Goal: Task Accomplishment & Management: Complete application form

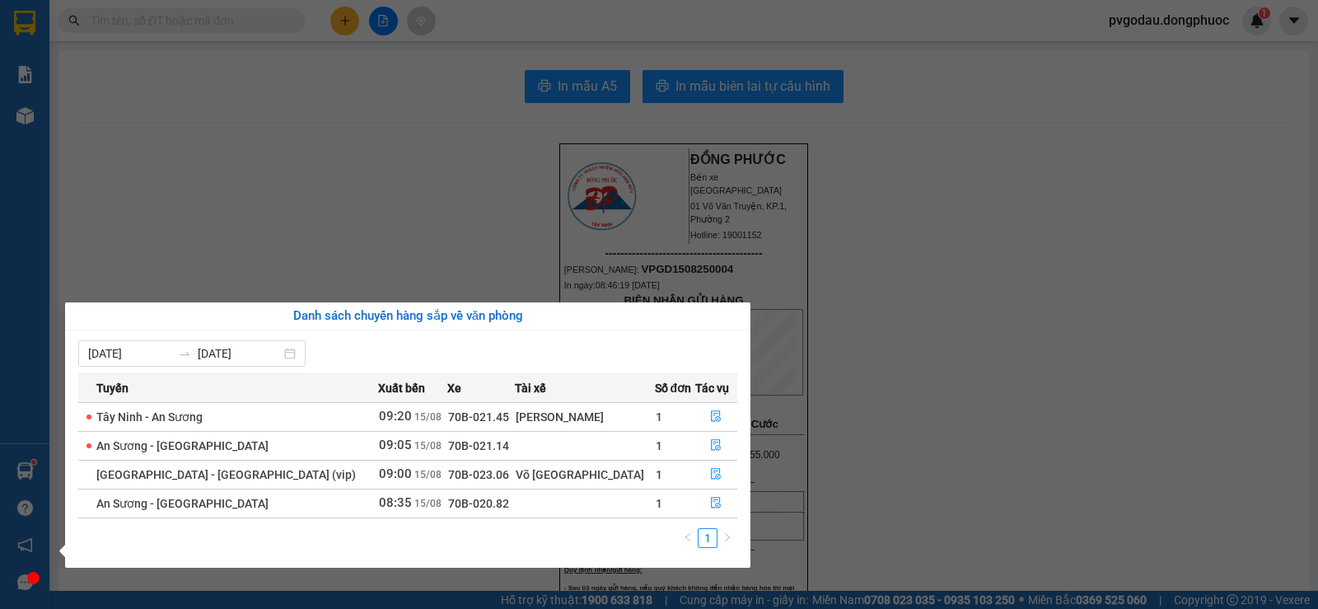
click at [329, 206] on section "Kết quả tìm kiếm ( 3 ) Bộ lọc Mã ĐH Trạng thái Món hàng Tổng cước Chưa cước Nhã…" at bounding box center [659, 304] width 1318 height 609
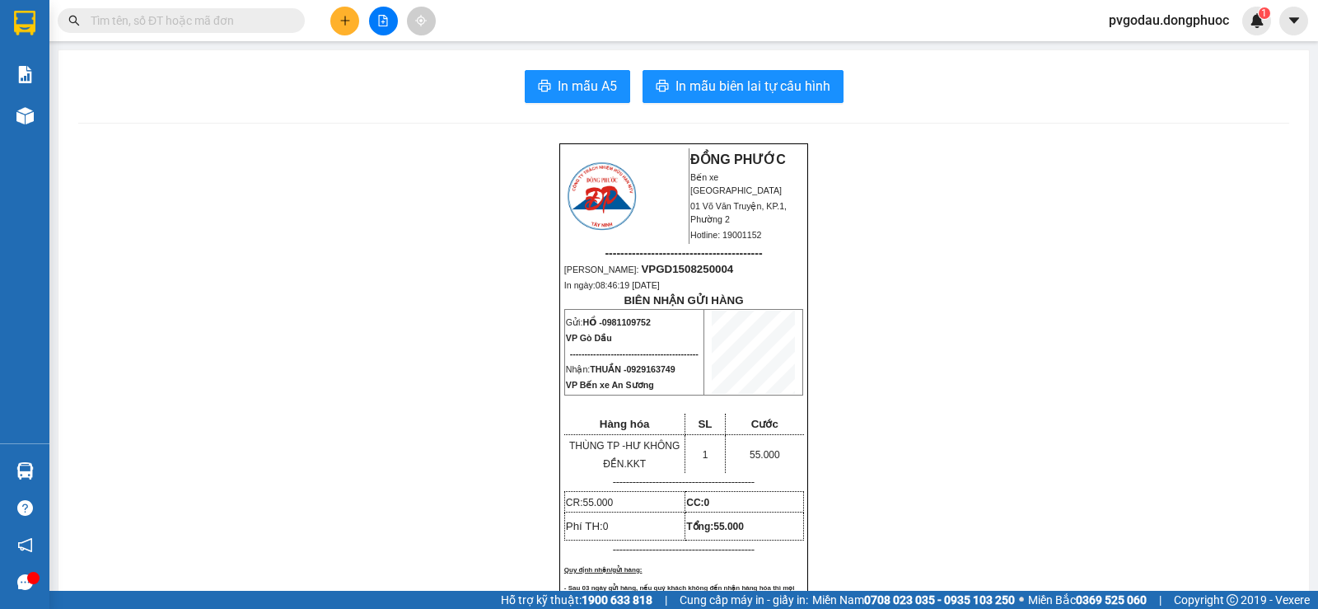
click at [339, 20] on icon "plus" at bounding box center [345, 21] width 12 height 12
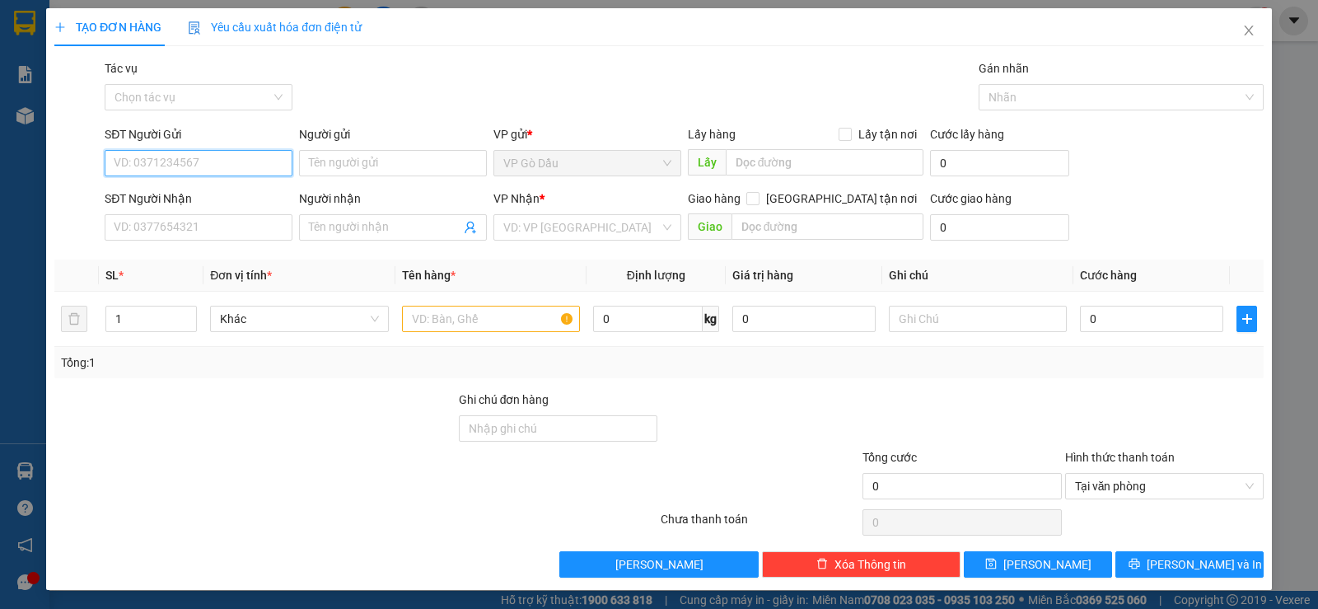
click at [227, 162] on input "SĐT Người Gửi" at bounding box center [199, 163] width 188 height 26
click at [344, 164] on input "Người gửi" at bounding box center [393, 163] width 188 height 26
click at [112, 166] on input "976550503" at bounding box center [199, 163] width 188 height 26
type input "0976550503"
click at [212, 157] on input "0976550503" at bounding box center [199, 163] width 188 height 26
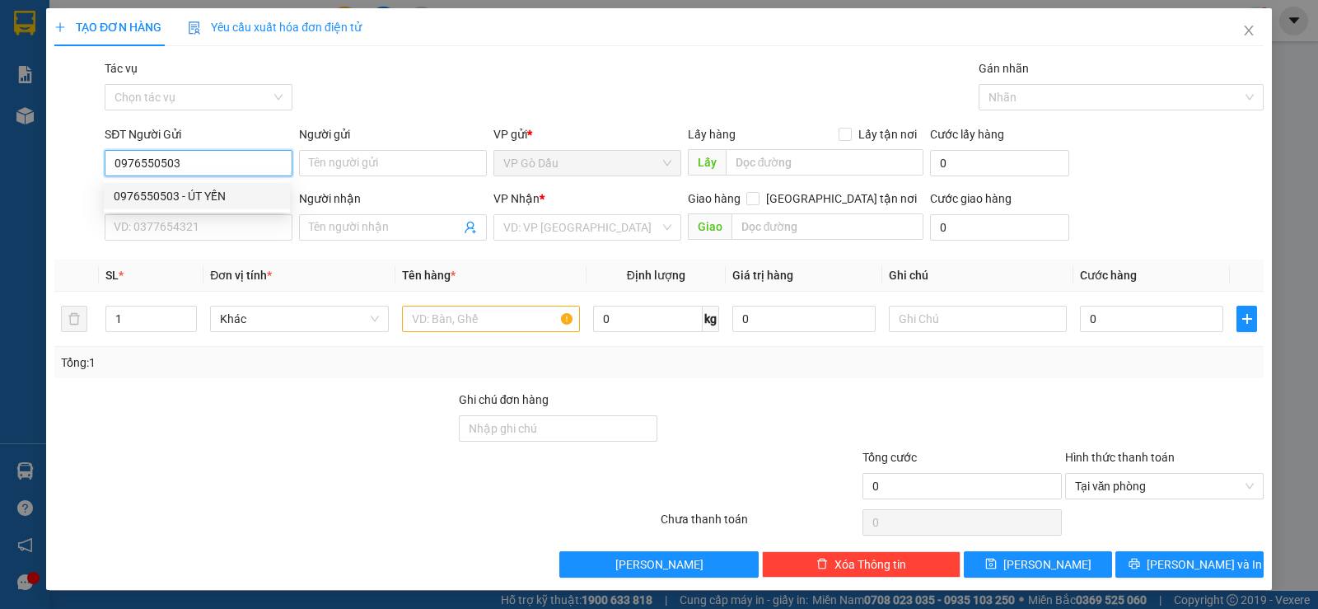
click at [208, 195] on div "0976550503 - ÚT YẾN" at bounding box center [197, 196] width 166 height 18
type input "ÚT YẾN"
type input "0962504826"
type input "THUẬT"
type input "35.000"
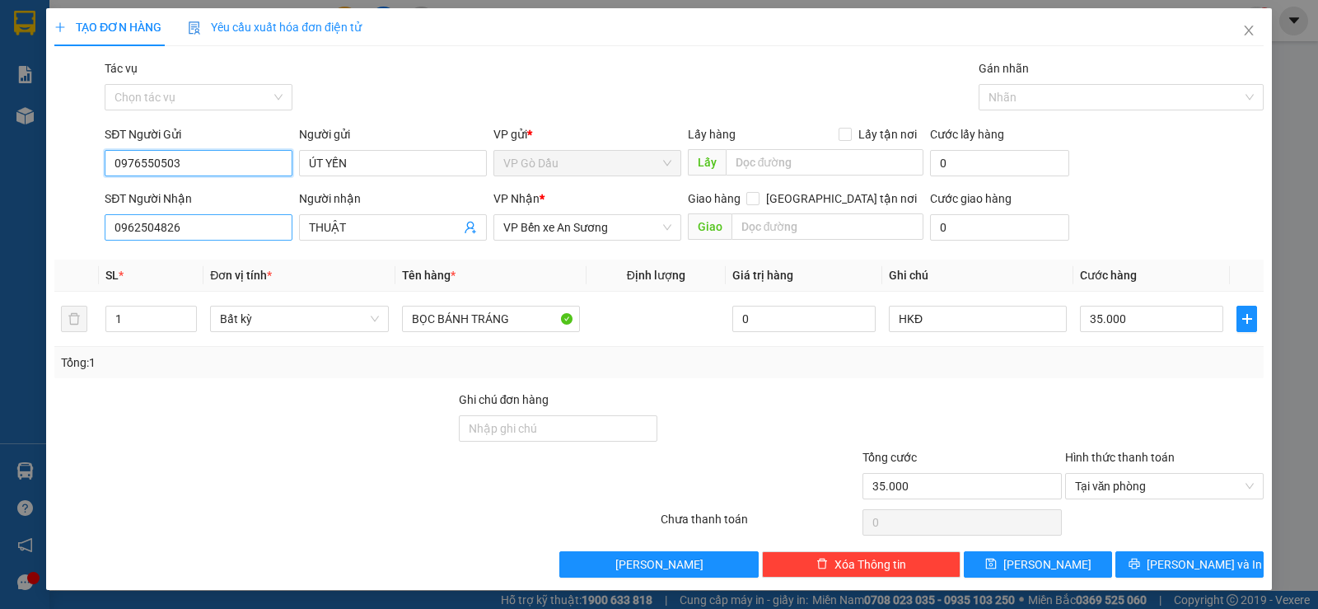
type input "0976550503"
click at [197, 231] on input "0962504826" at bounding box center [199, 227] width 188 height 26
type input "0"
click at [142, 227] on input "091844904" at bounding box center [199, 227] width 188 height 26
click at [144, 227] on input "091844904" at bounding box center [199, 227] width 188 height 26
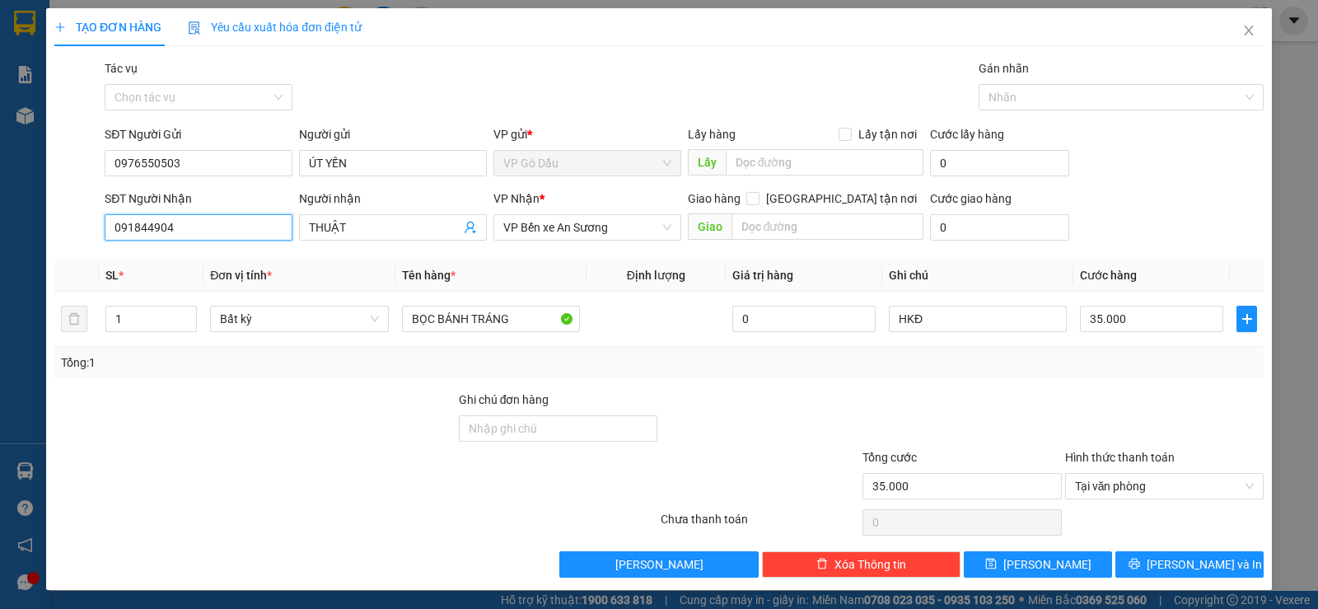
type input "0918404904"
click at [213, 228] on input "0918404904" at bounding box center [199, 227] width 188 height 26
click at [212, 259] on div "0918404904 - TUYỀN" at bounding box center [197, 260] width 166 height 18
type input "TUYỀN"
type input "30.000"
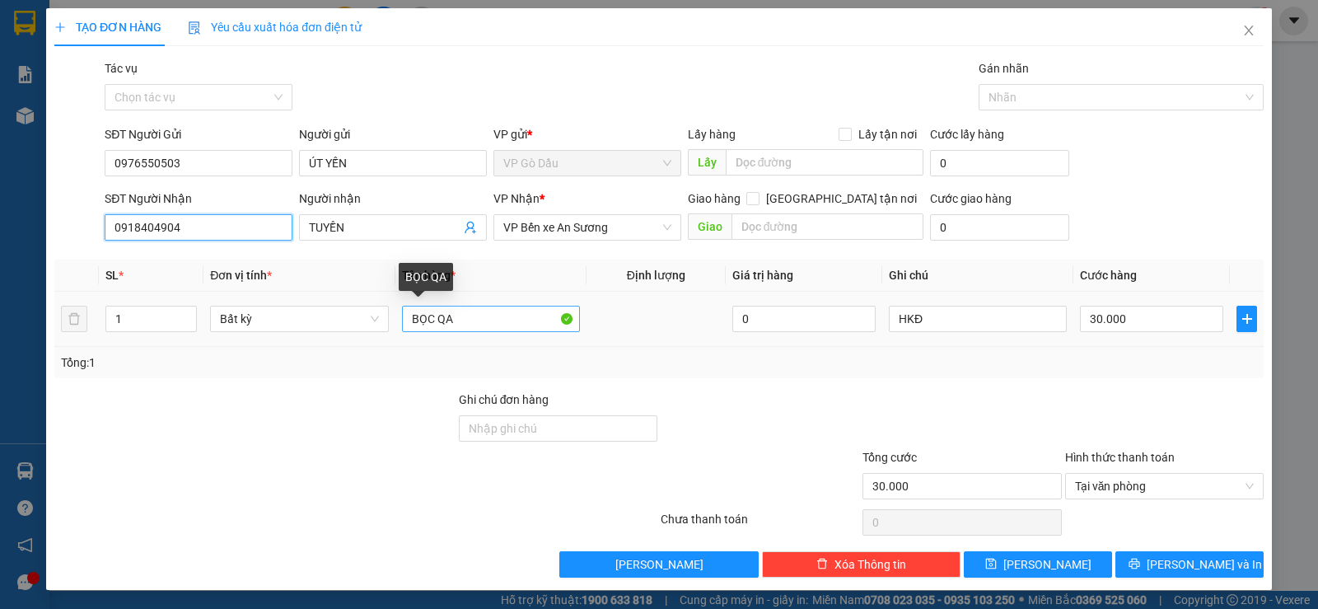
type input "0918404904"
click at [492, 319] on input "BỌC QA" at bounding box center [491, 319] width 178 height 26
type input "BỌC BÁNH TRÁNG"
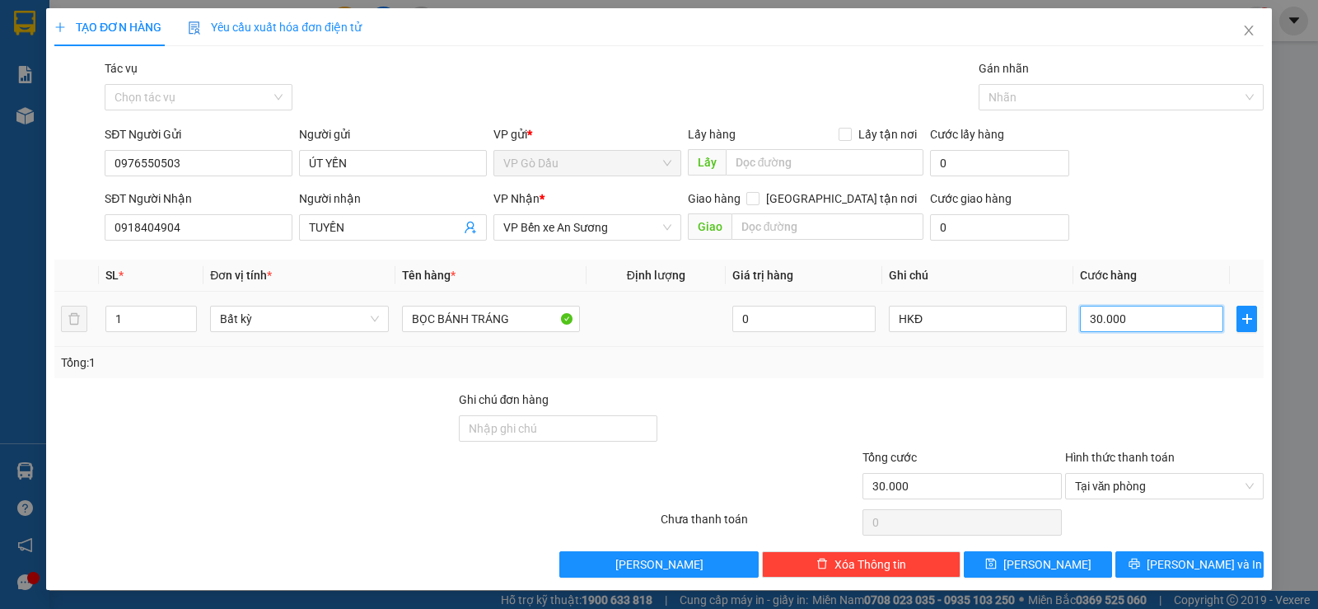
type input "2"
type input "25"
type input "25.000"
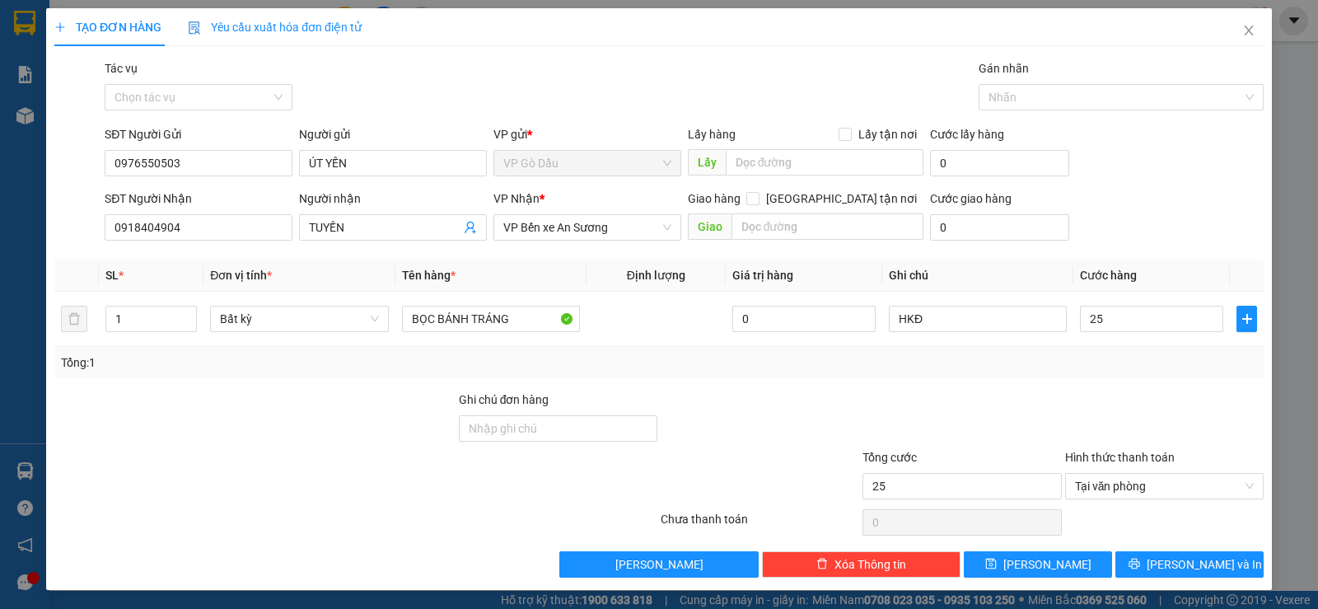
type input "25.000"
click at [995, 404] on div at bounding box center [962, 419] width 202 height 58
click at [1203, 567] on span "[PERSON_NAME] và In" at bounding box center [1204, 564] width 115 height 18
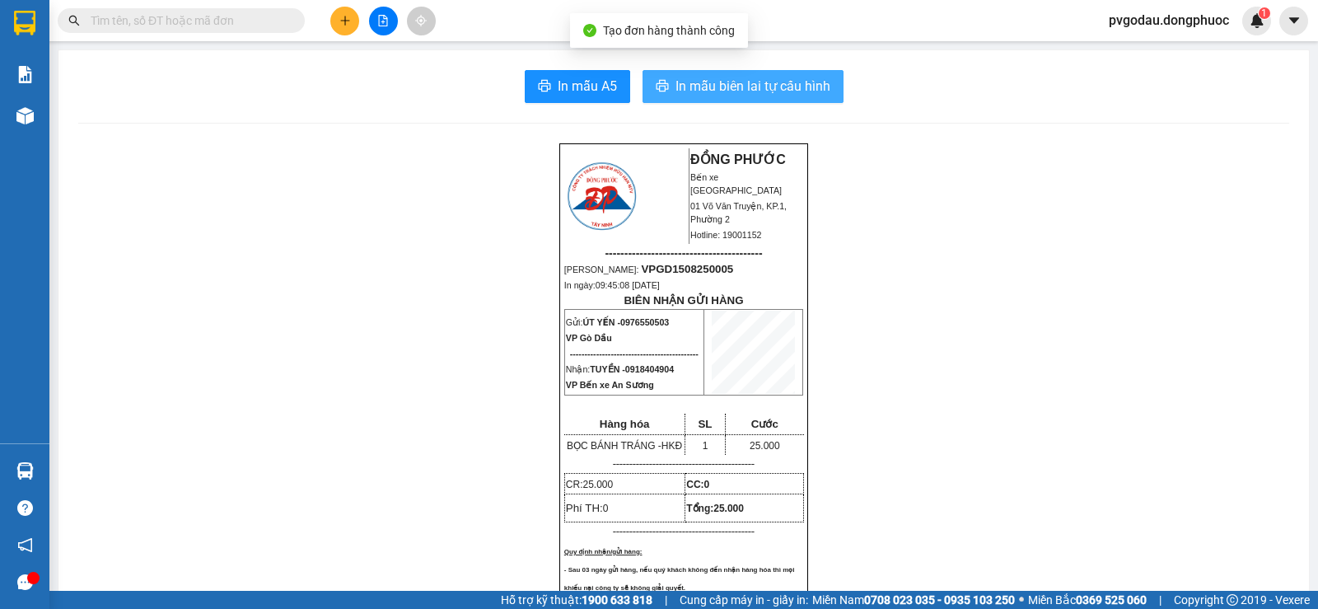
click at [748, 82] on span "In mẫu biên lai tự cấu hình" at bounding box center [753, 86] width 155 height 21
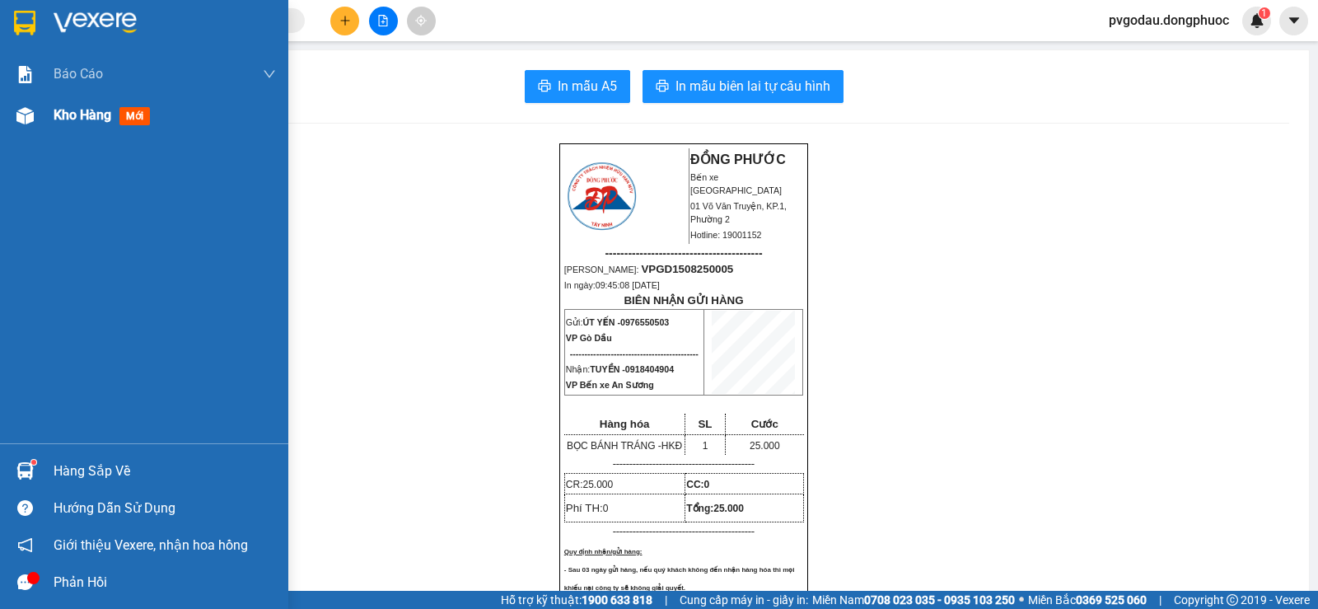
click at [125, 107] on span "mới" at bounding box center [134, 116] width 30 height 18
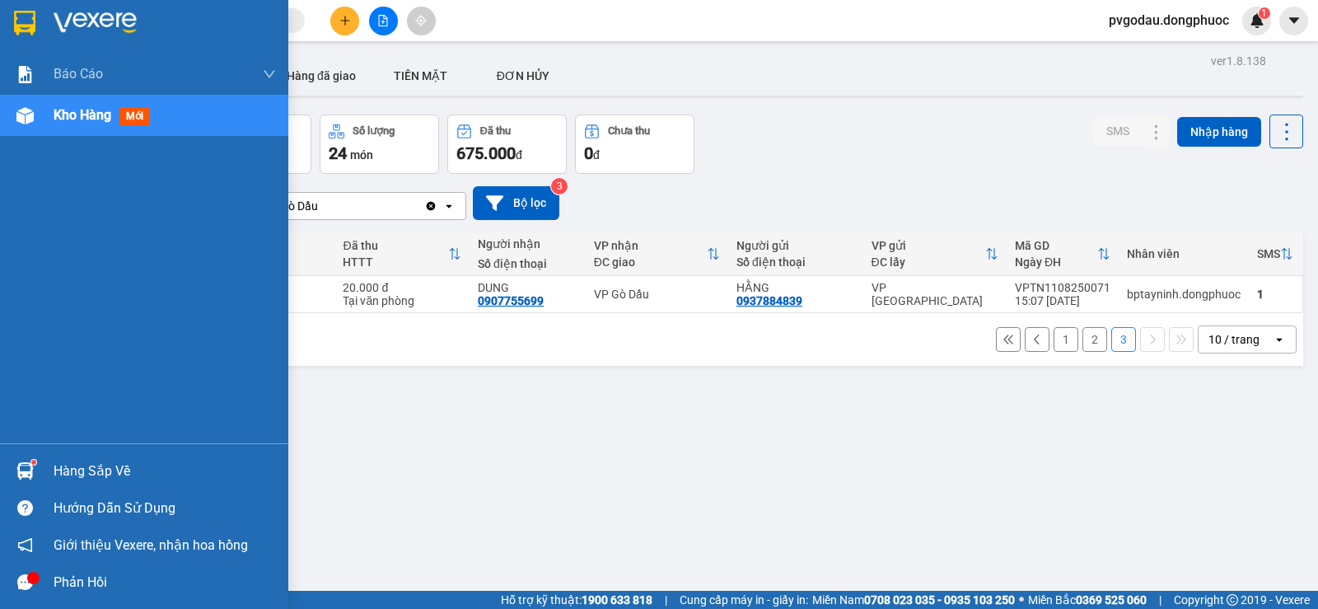
click at [144, 468] on div "Hàng sắp về" at bounding box center [165, 471] width 222 height 25
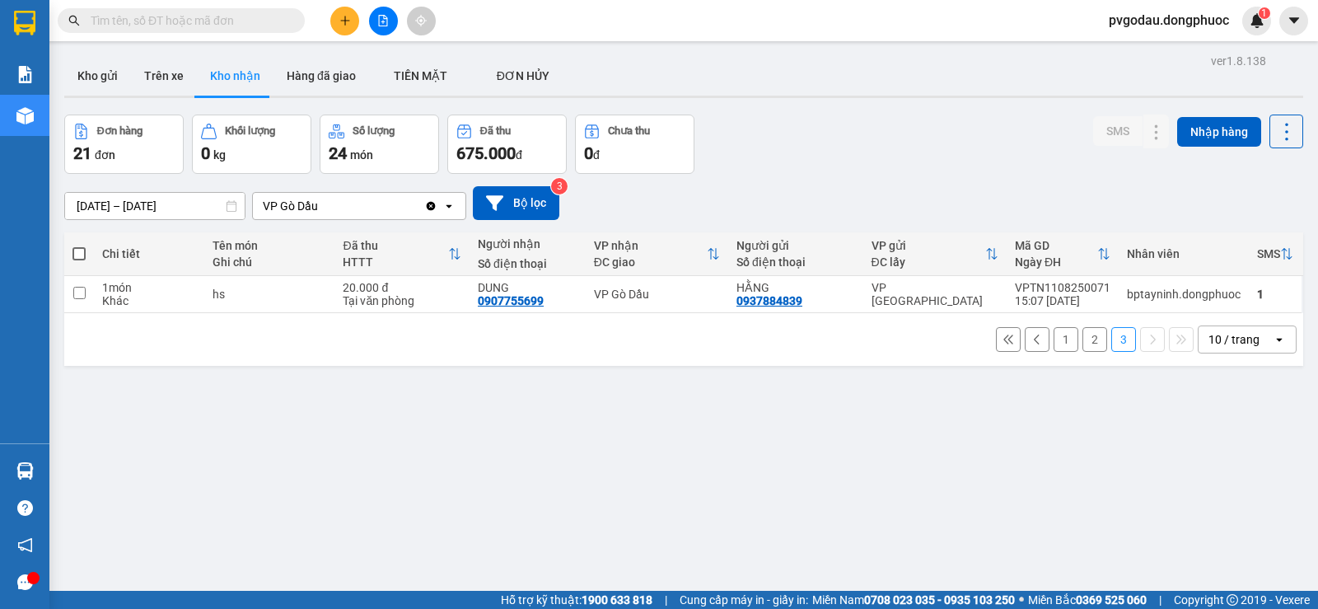
click at [891, 470] on section "Kết quả tìm kiếm ( 3 ) Bộ lọc Mã ĐH Trạng thái Món hàng Tổng cước Chưa cước Nhã…" at bounding box center [659, 304] width 1318 height 609
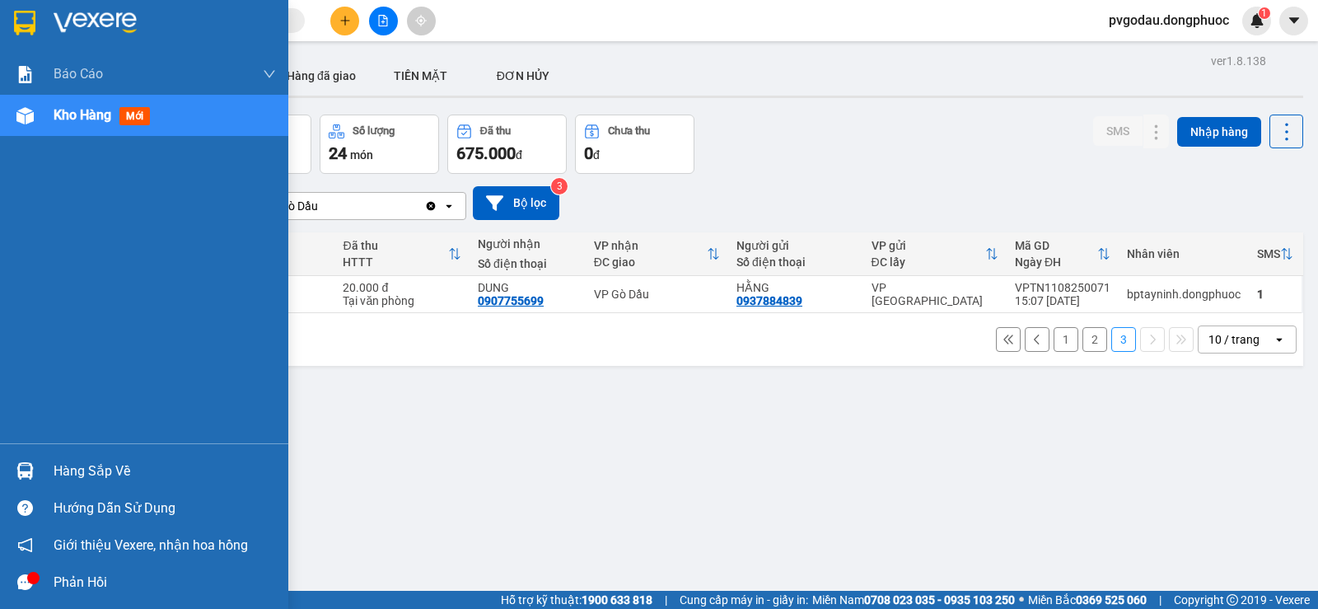
click at [117, 477] on div "Hàng sắp về" at bounding box center [165, 471] width 222 height 25
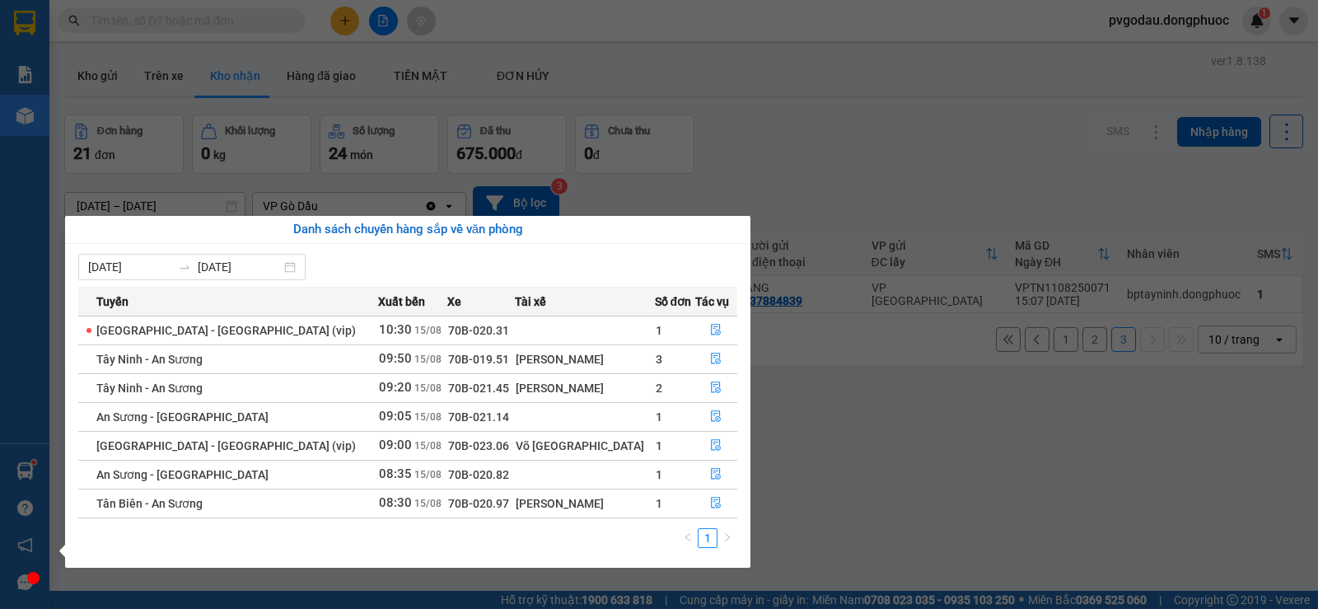
click at [718, 141] on section "Kết quả tìm kiếm ( 3 ) Bộ lọc Mã ĐH Trạng thái Món hàng Tổng cước Chưa cước Nhã…" at bounding box center [659, 304] width 1318 height 609
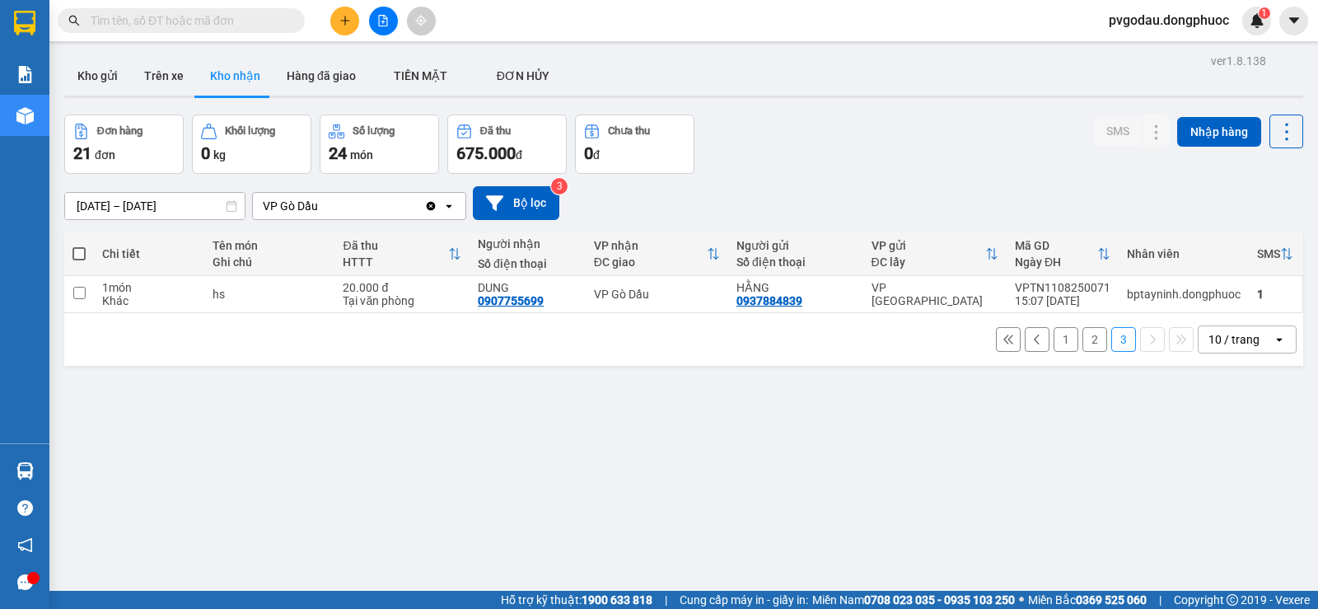
click at [346, 21] on icon "plus" at bounding box center [344, 20] width 9 height 1
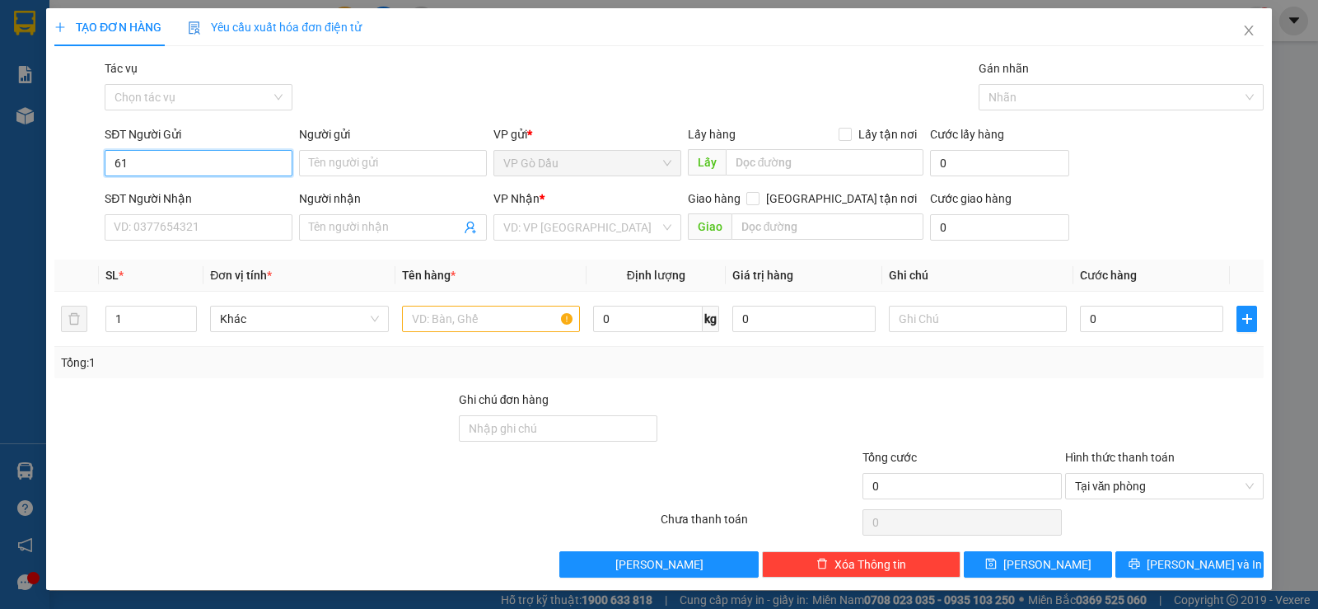
type input "6"
click at [330, 163] on input "Người gửi" at bounding box center [393, 163] width 188 height 26
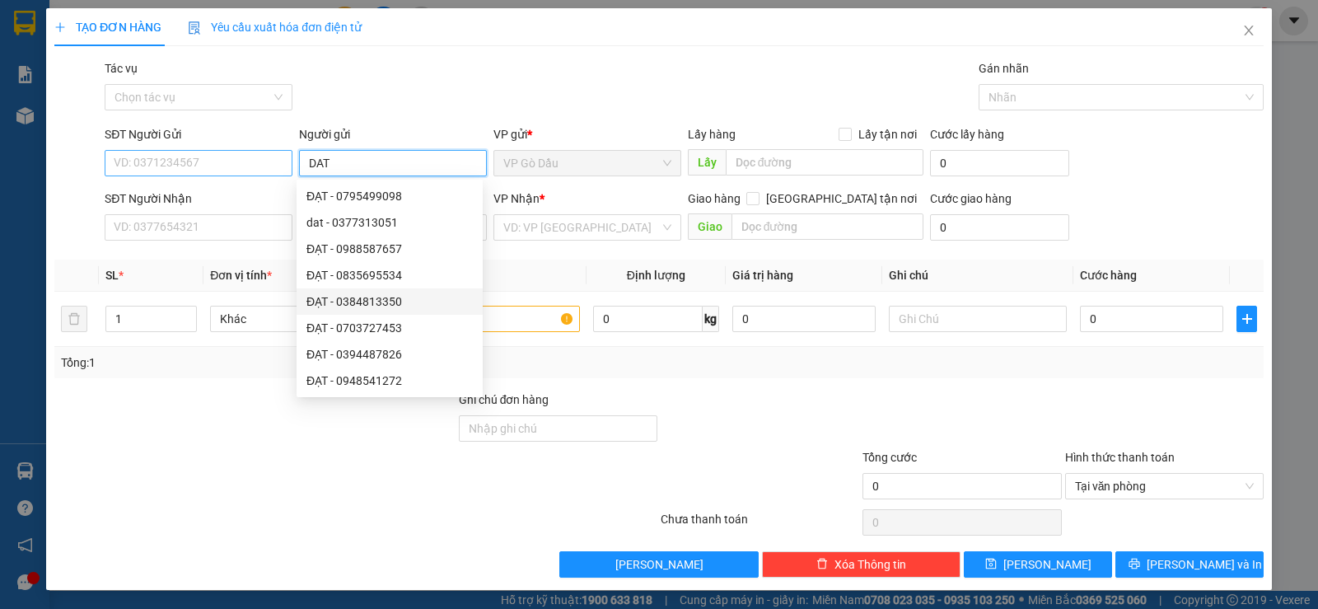
type input "DAT"
click at [147, 160] on input "SĐT Người Gửi" at bounding box center [199, 163] width 188 height 26
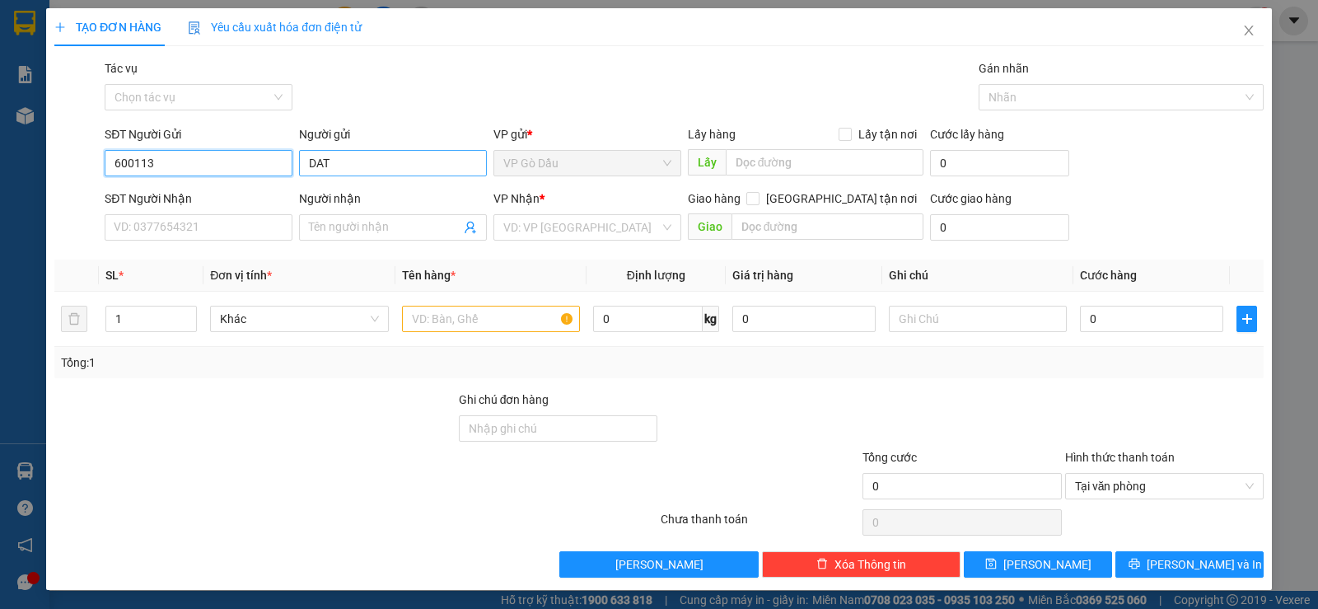
type input "600113"
drag, startPoint x: 356, startPoint y: 166, endPoint x: 270, endPoint y: 153, distance: 86.7
click at [270, 153] on div "SĐT Người Gửi 600113 Người gửi DAT DAT VP gửi * VP Gò Dầu Lấy hàng Lấy tận nơi …" at bounding box center [684, 154] width 1166 height 58
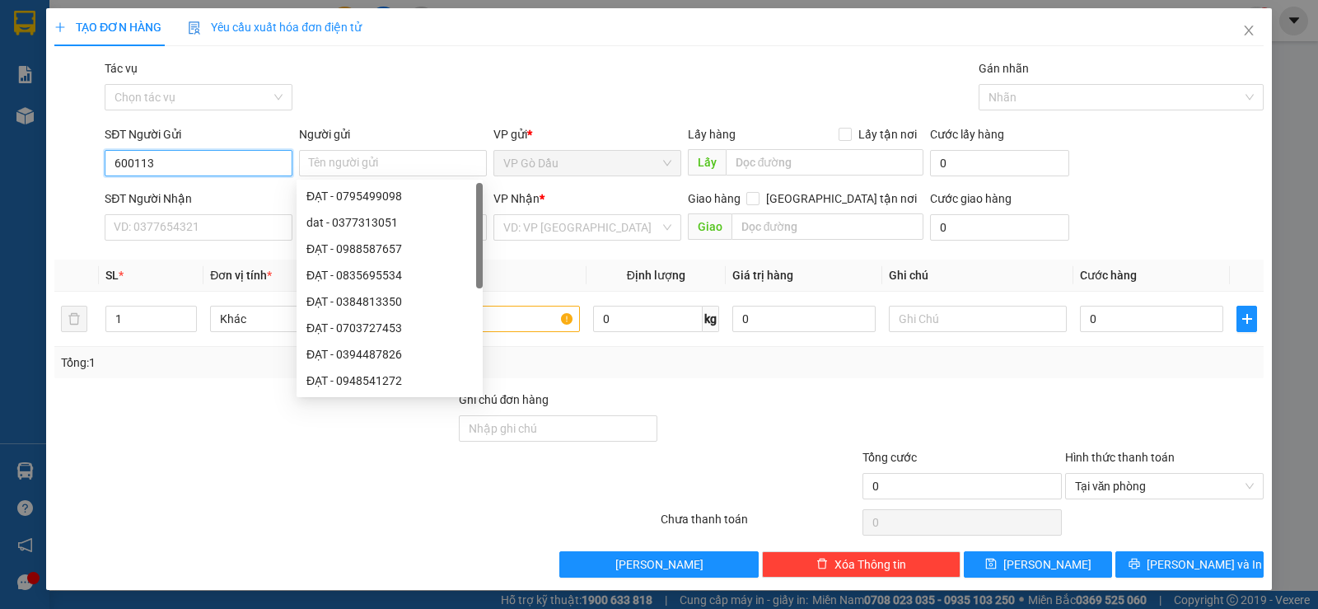
click at [207, 161] on input "600113" at bounding box center [199, 163] width 188 height 26
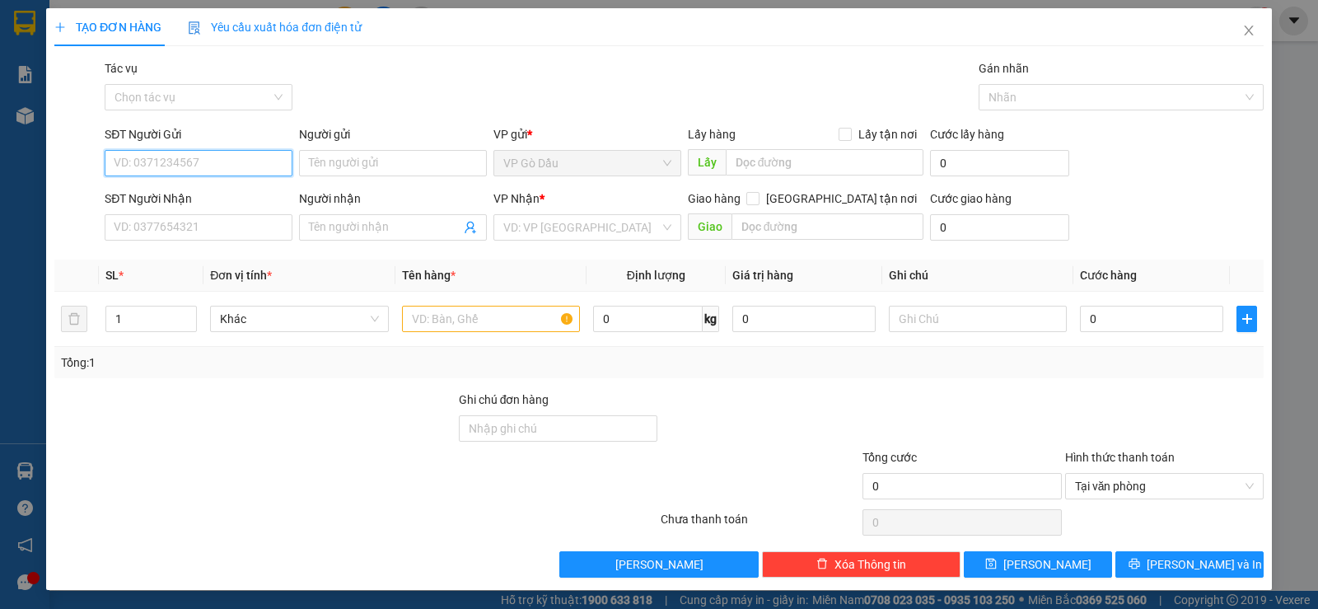
click at [164, 166] on input "SĐT Người Gửi" at bounding box center [199, 163] width 188 height 26
click at [1242, 35] on icon "close" at bounding box center [1248, 30] width 13 height 13
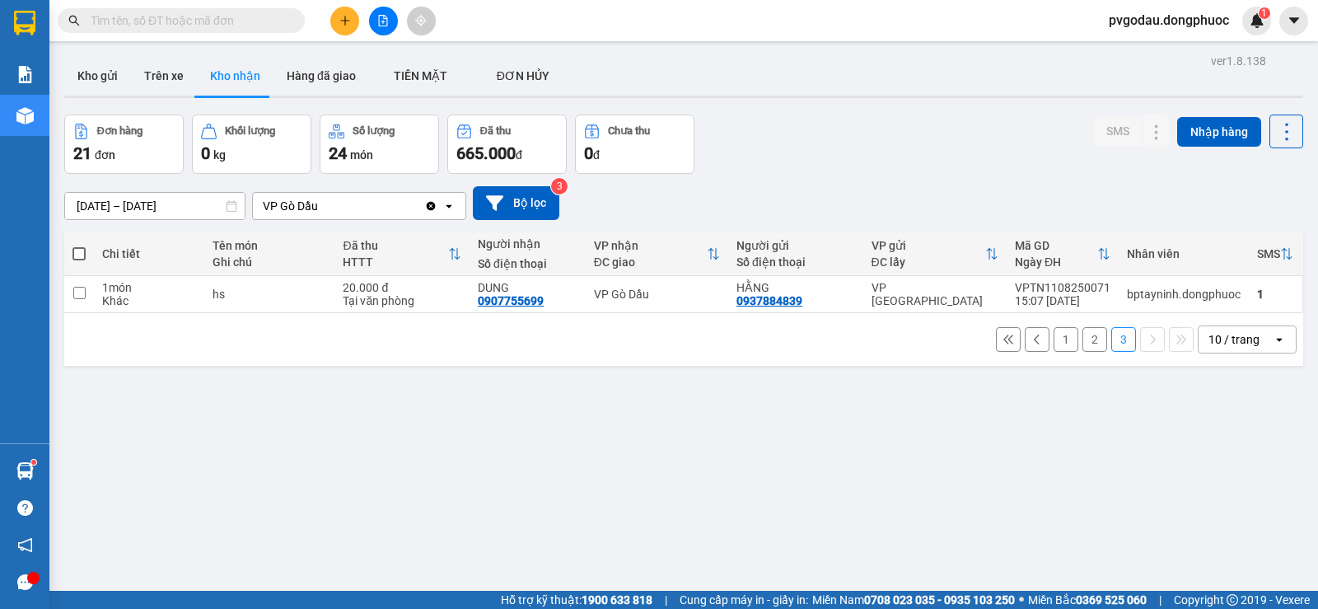
click at [190, 23] on input "text" at bounding box center [188, 21] width 194 height 18
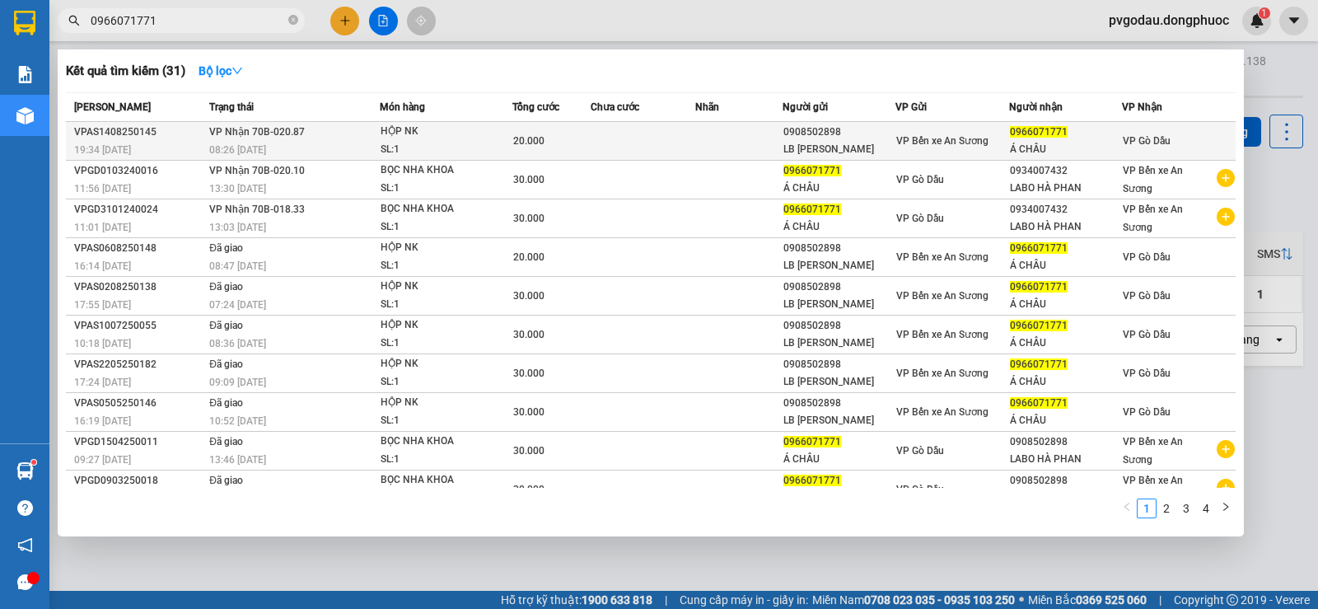
type input "0966071771"
click at [417, 130] on div "HỘP NK" at bounding box center [443, 132] width 124 height 18
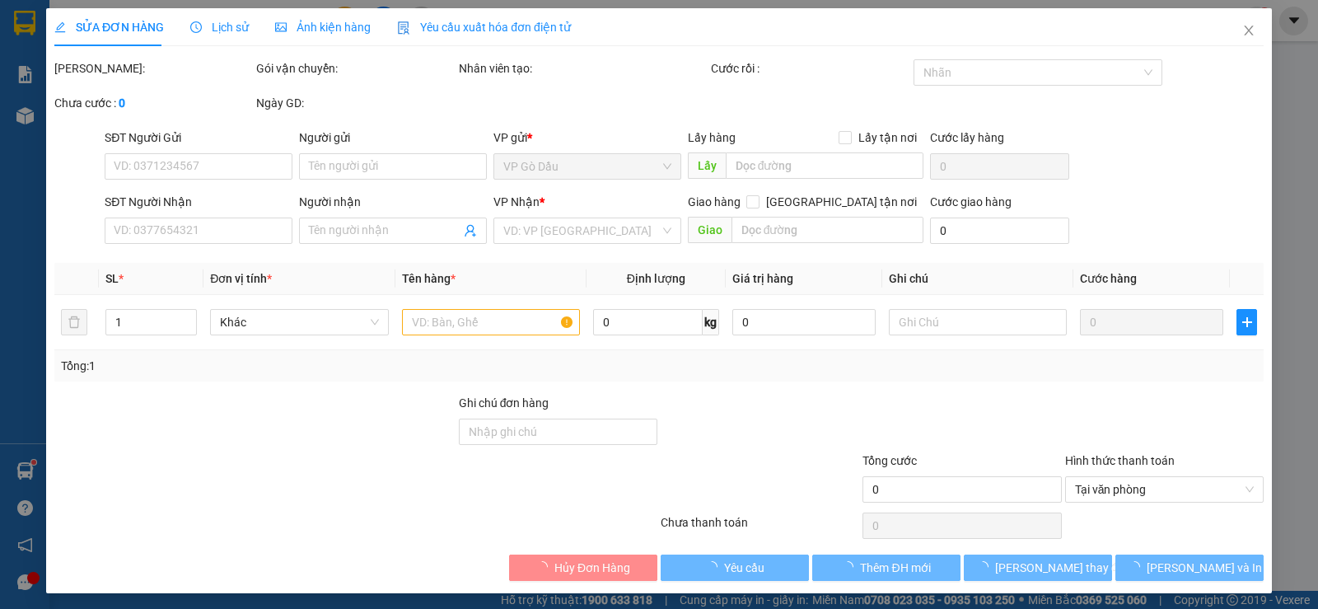
type input "0908502898"
type input "LB [PERSON_NAME]"
type input "0966071771"
type input "Á CHÂU"
type input "20.000"
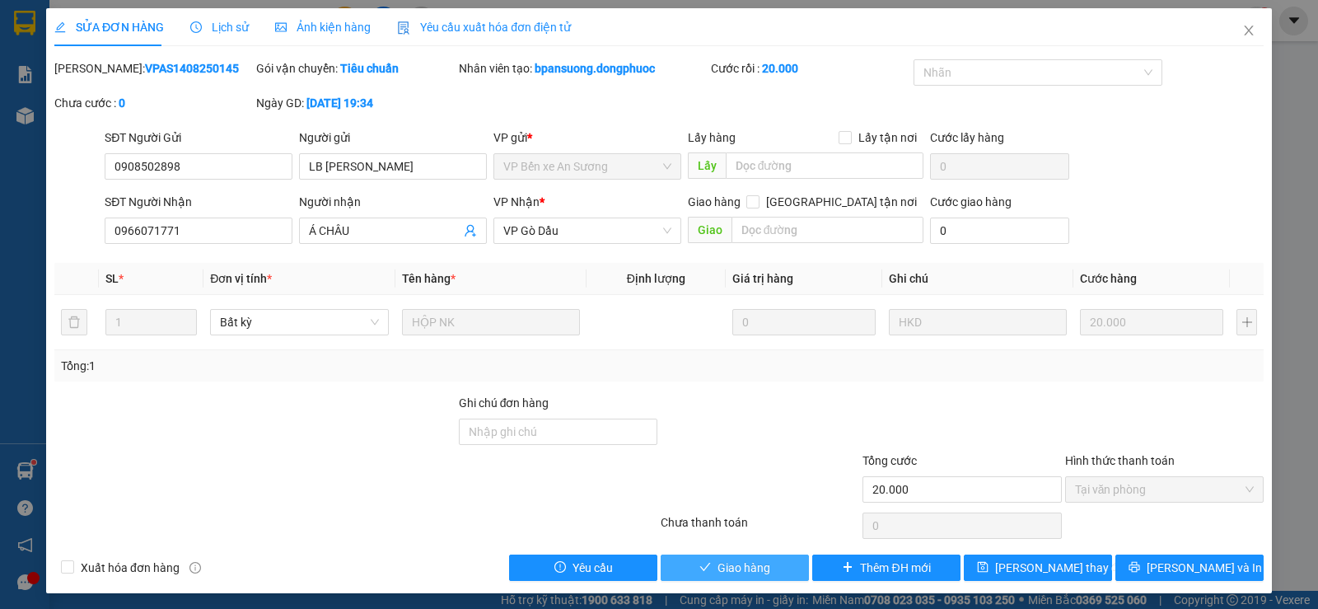
click at [718, 570] on span "Giao hàng" at bounding box center [744, 568] width 53 height 18
